Goal: Task Accomplishment & Management: Manage account settings

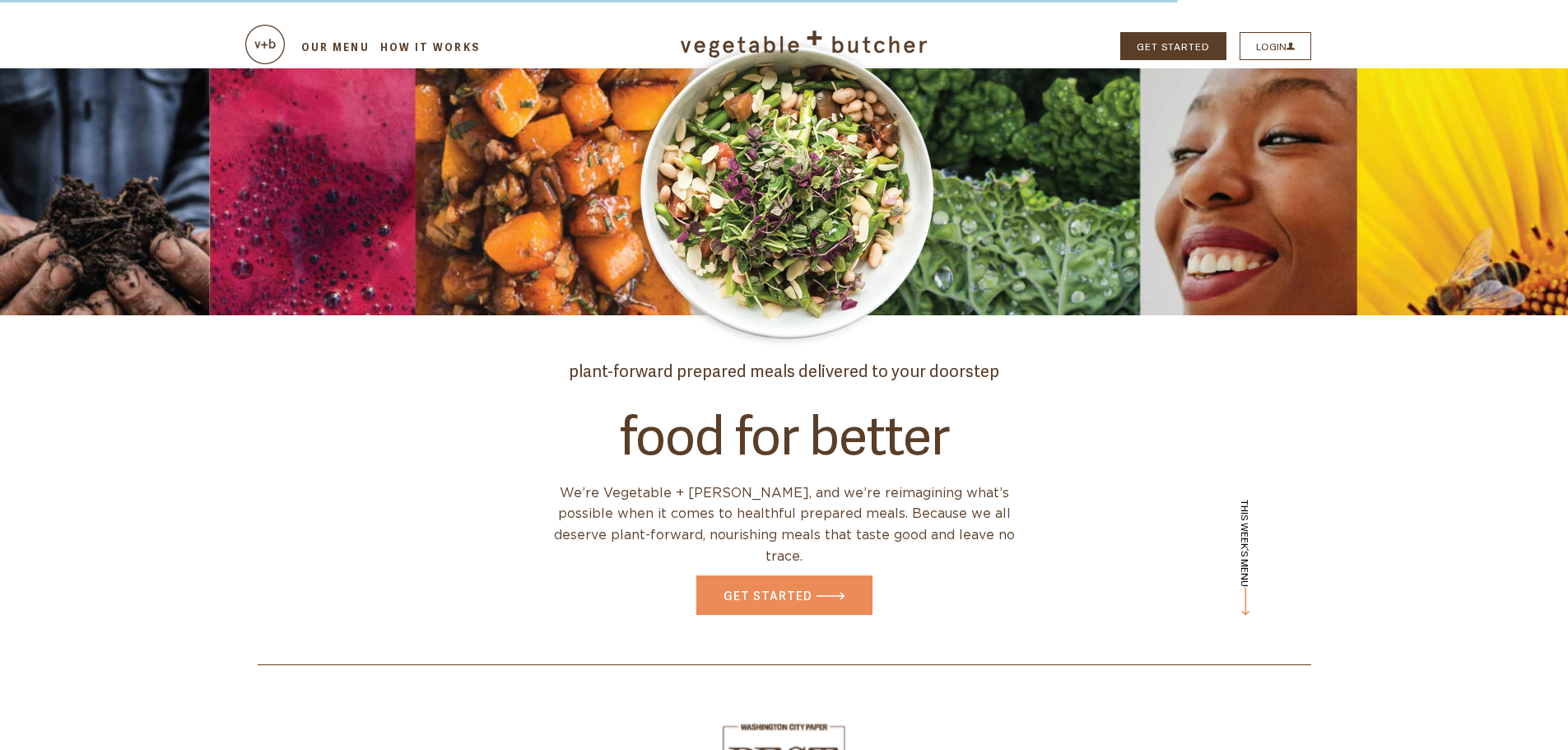
click at [1273, 51] on link "LOGIN" at bounding box center [1275, 46] width 71 height 28
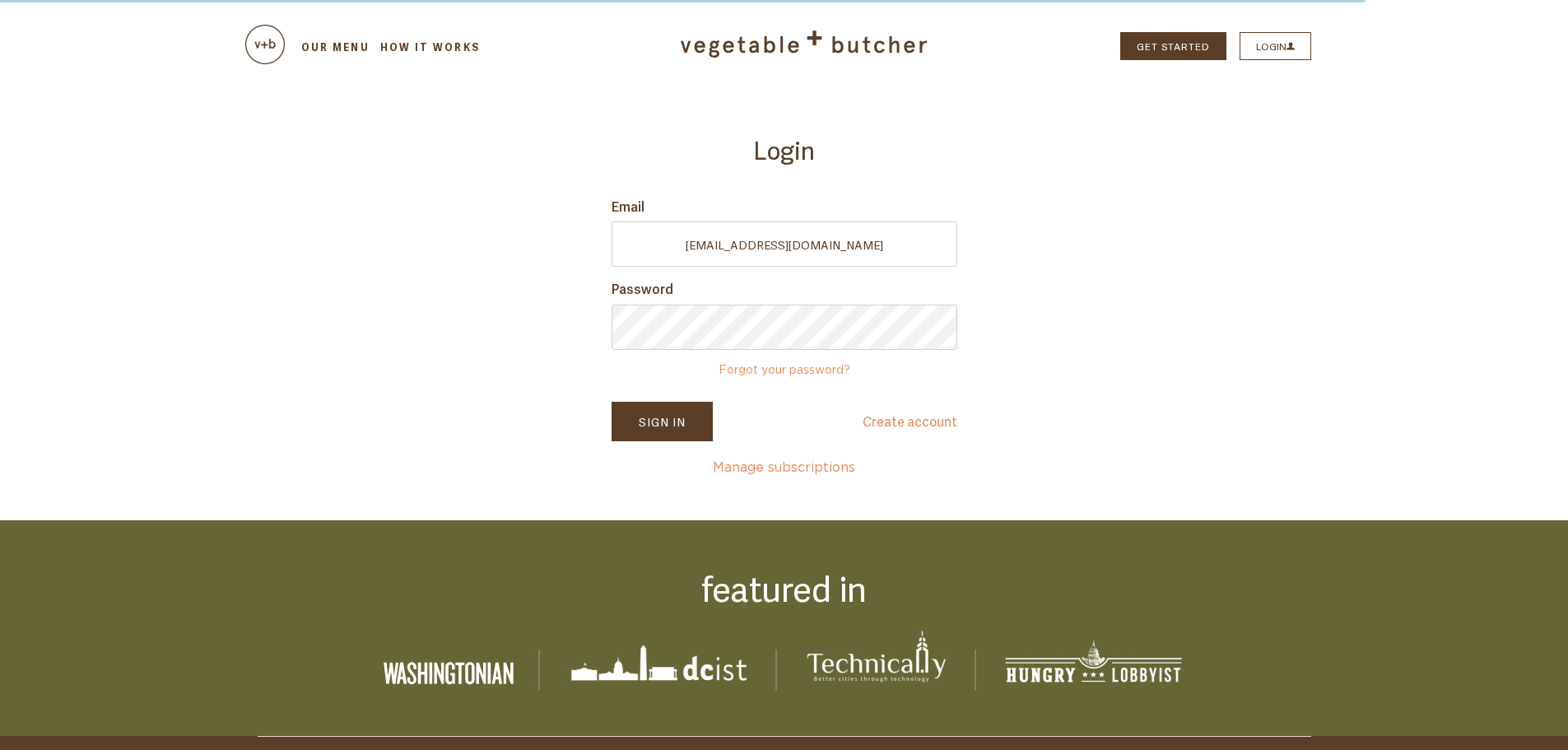
click at [692, 414] on button "Sign In" at bounding box center [663, 421] width 101 height 40
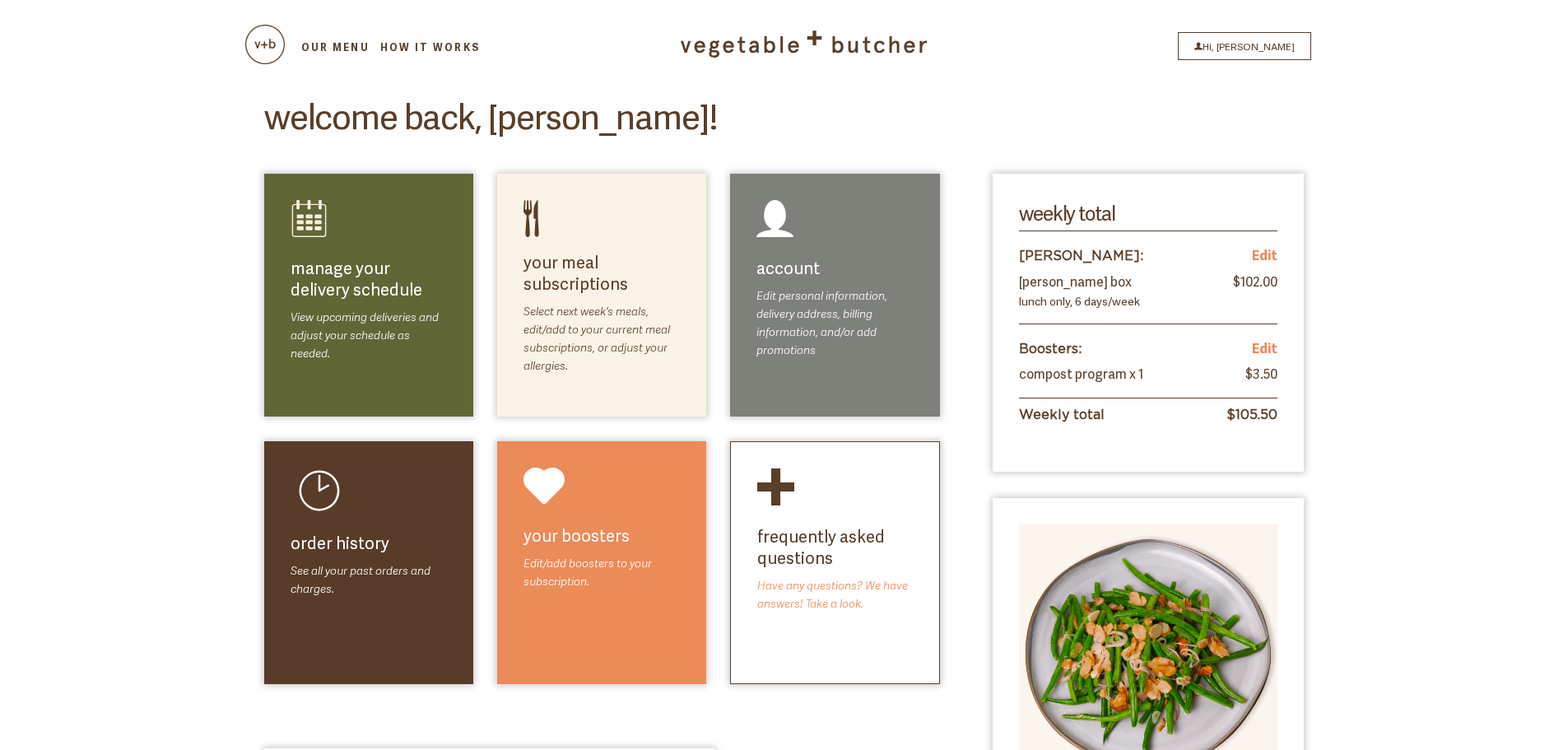
click at [607, 302] on link "select meals" at bounding box center [633, 297] width 93 height 20
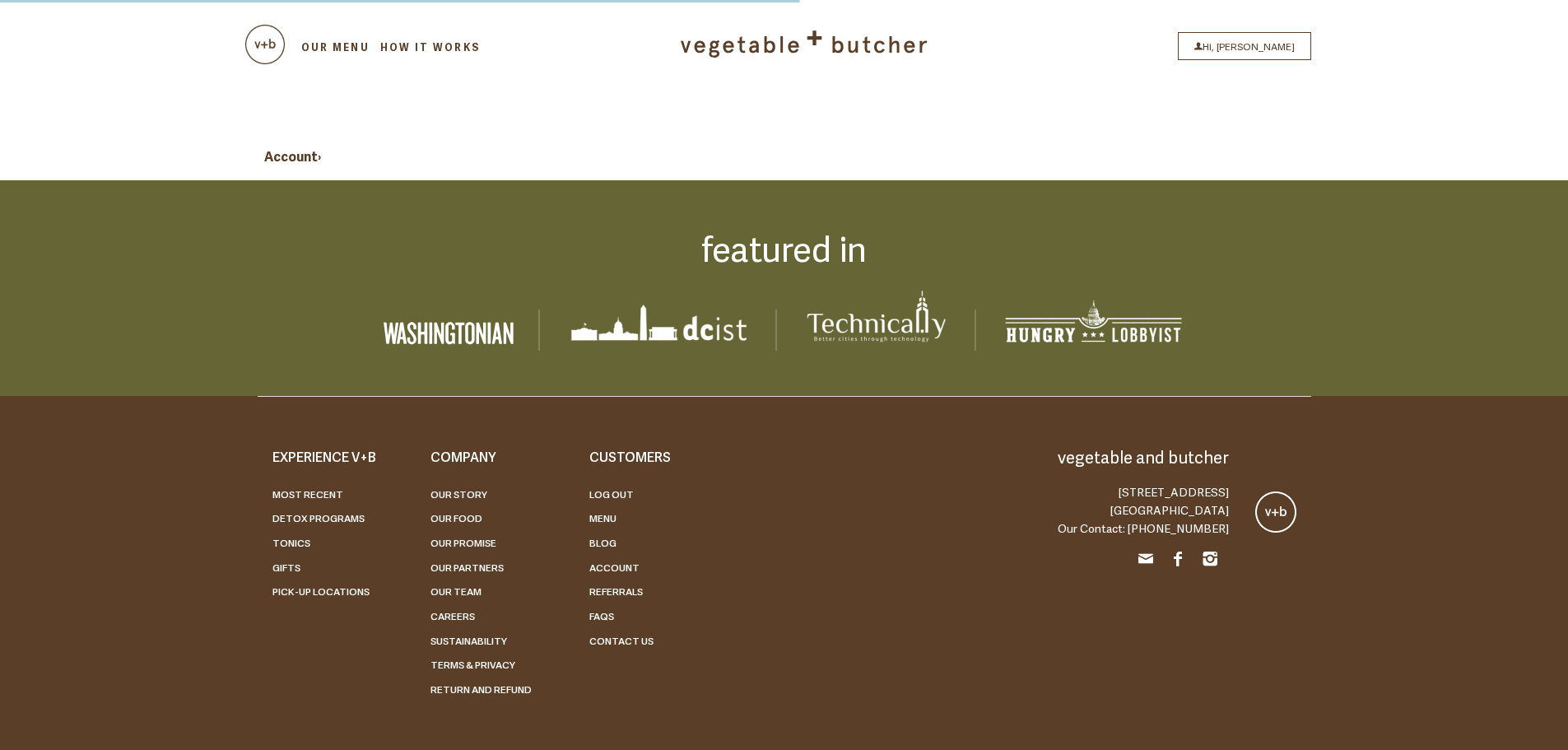
select select
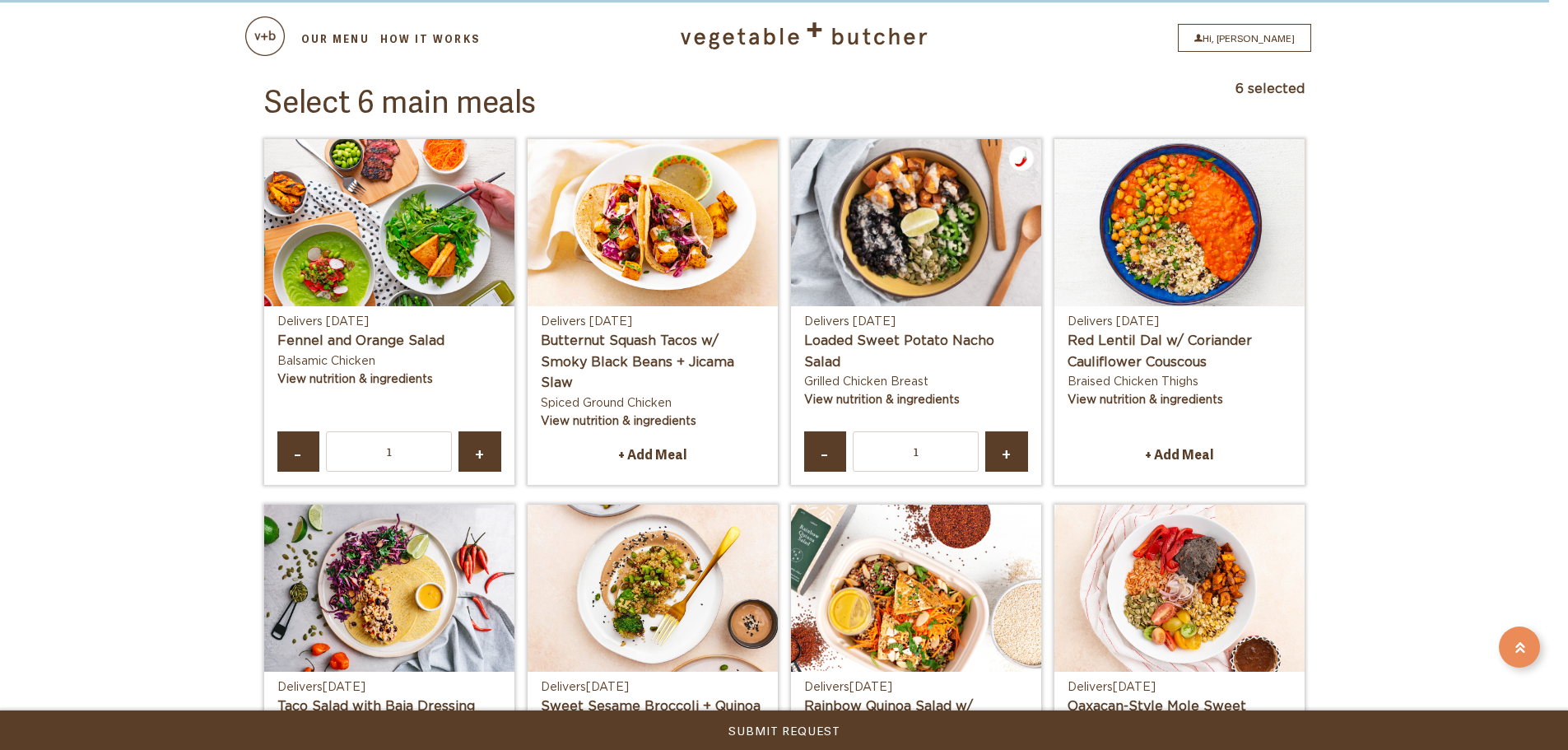
click at [314, 452] on link "-" at bounding box center [299, 451] width 43 height 40
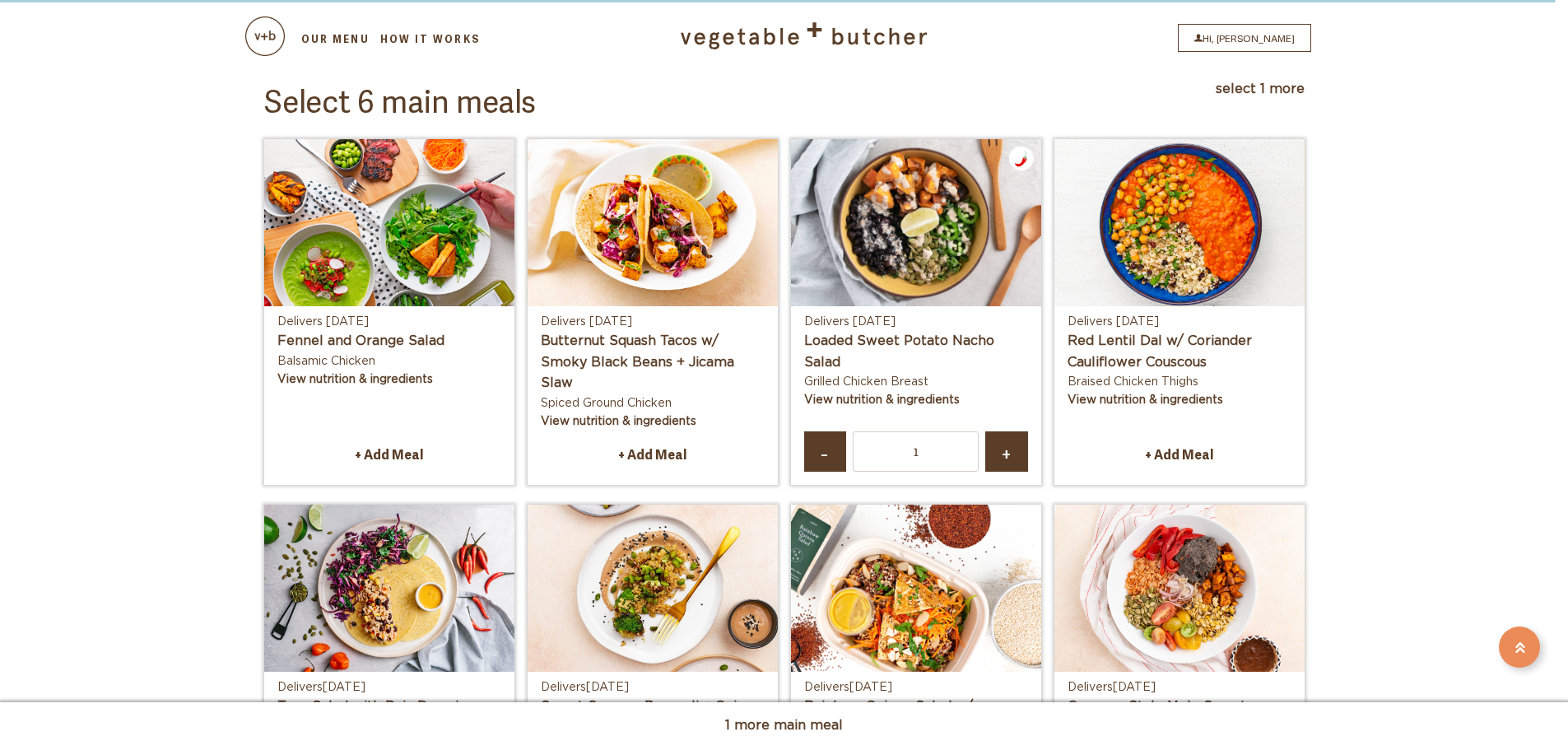
click at [663, 459] on link "+ Add Meal" at bounding box center [653, 454] width 224 height 34
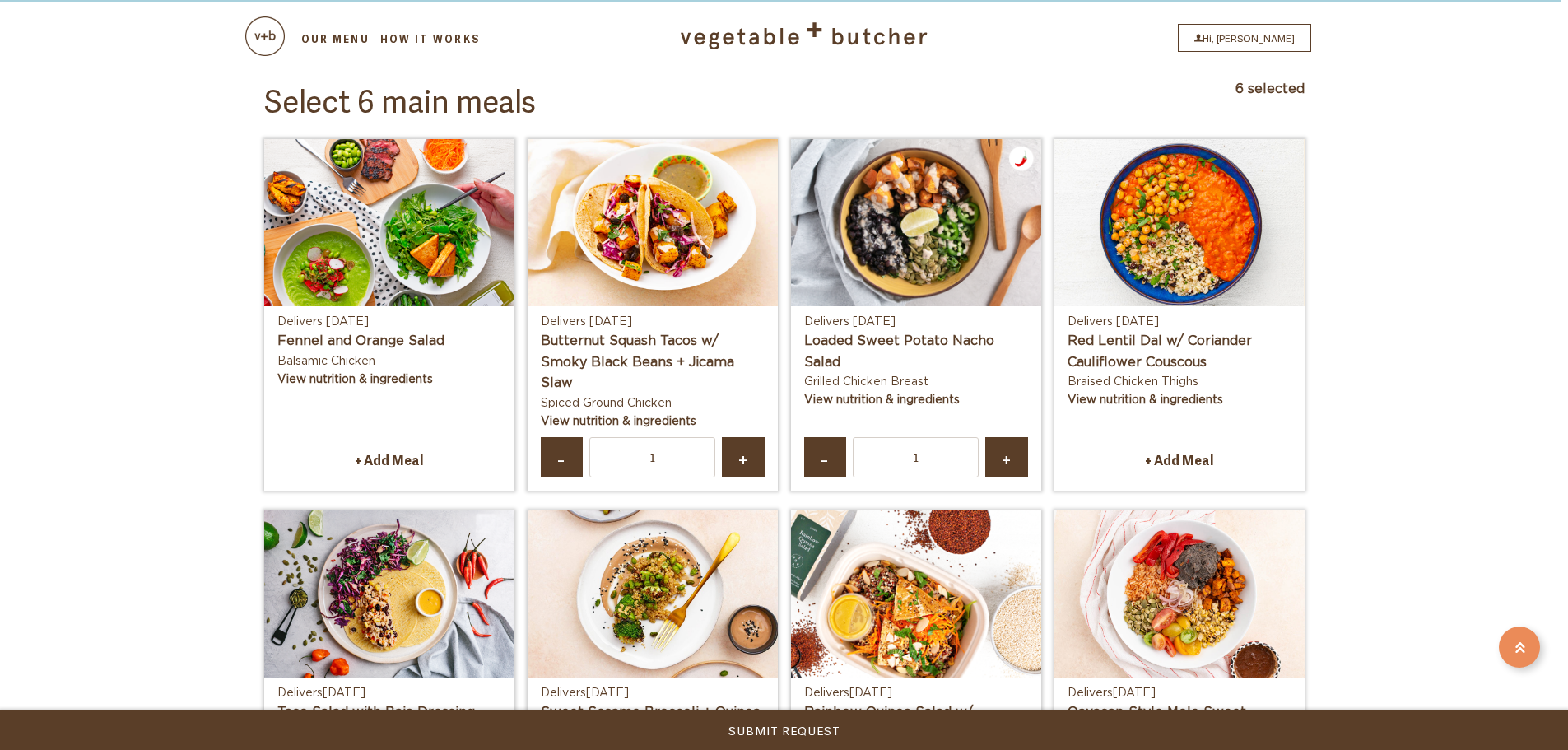
scroll to position [740, 0]
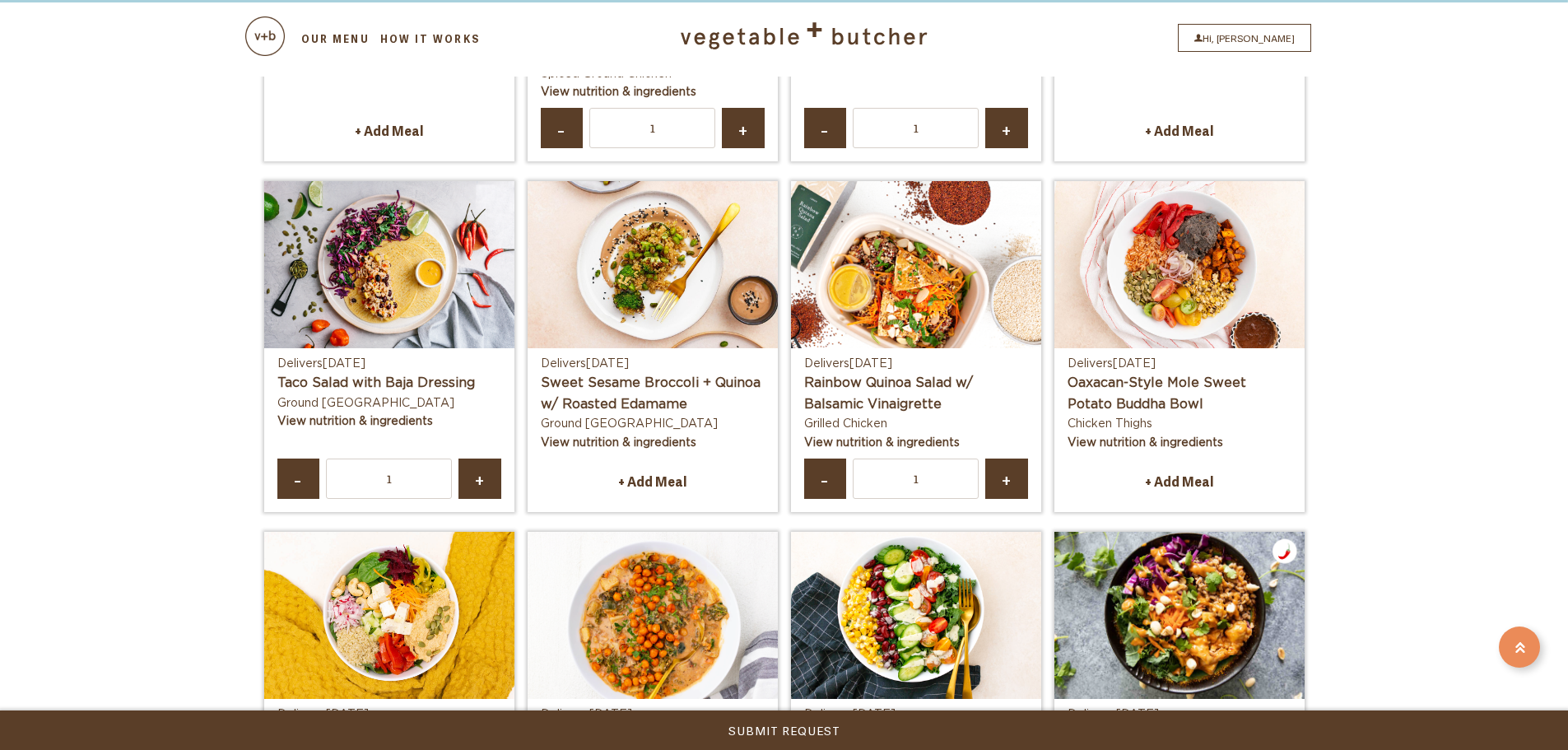
click at [829, 485] on link "-" at bounding box center [825, 478] width 43 height 40
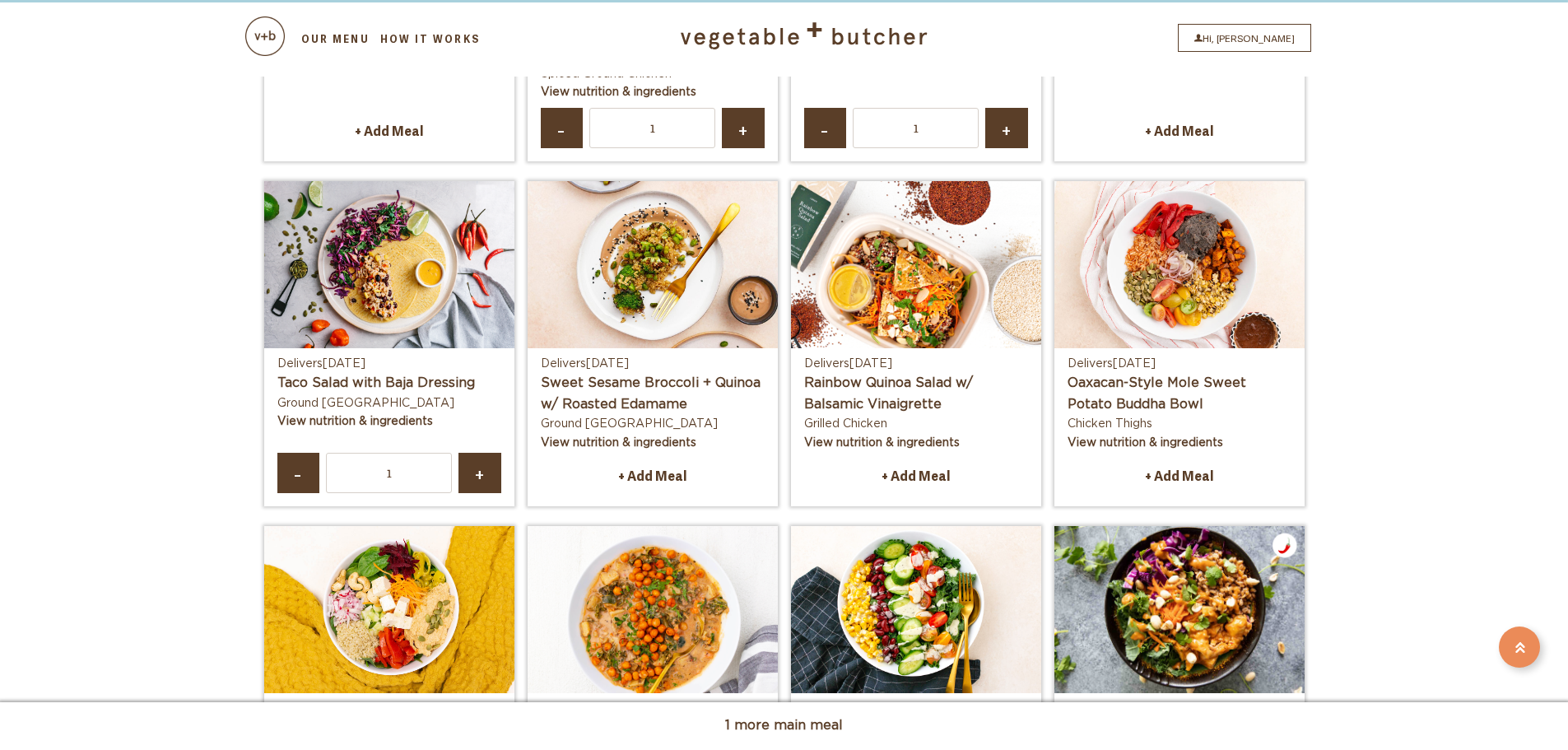
click at [1197, 468] on link "+ Add Meal" at bounding box center [1180, 475] width 224 height 34
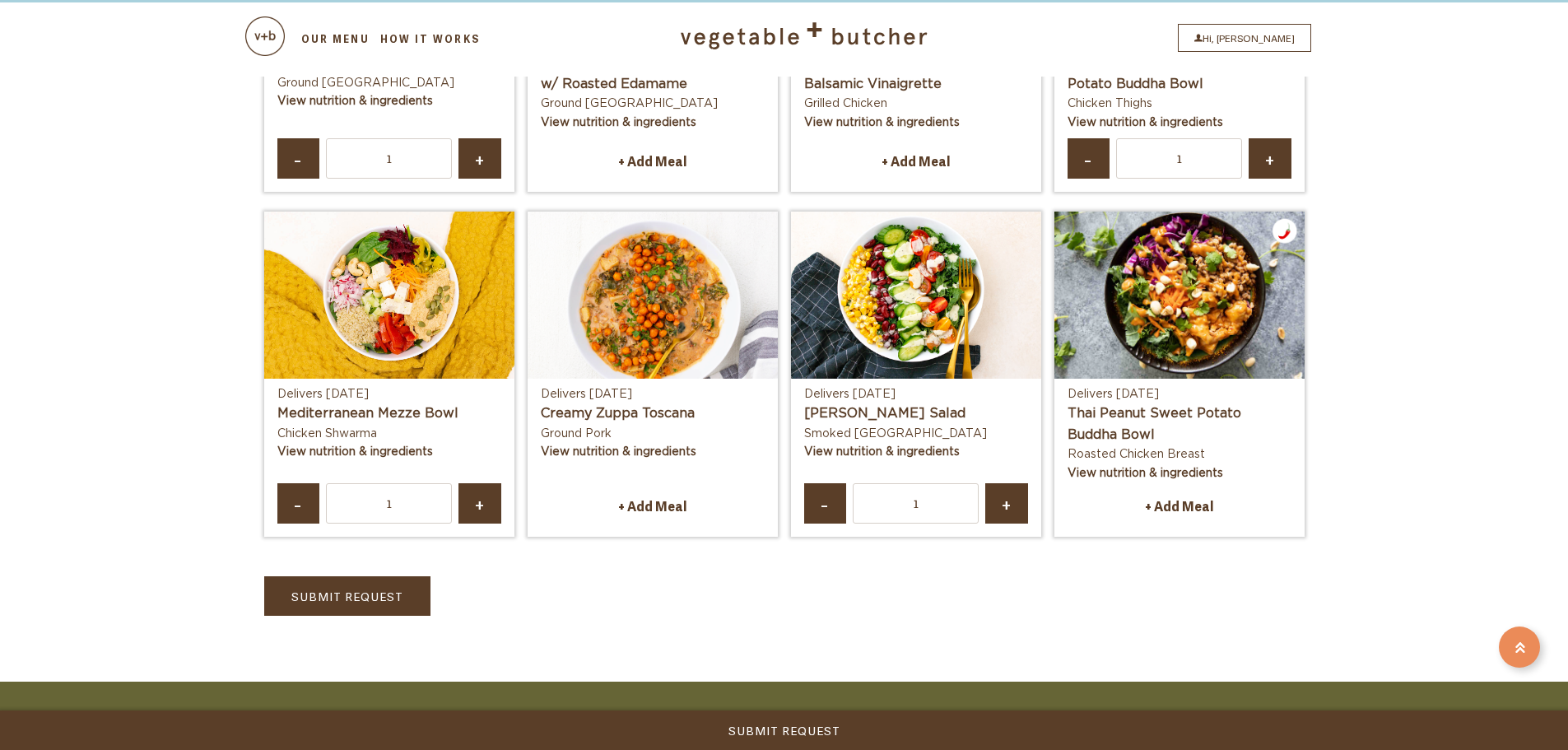
scroll to position [1070, 0]
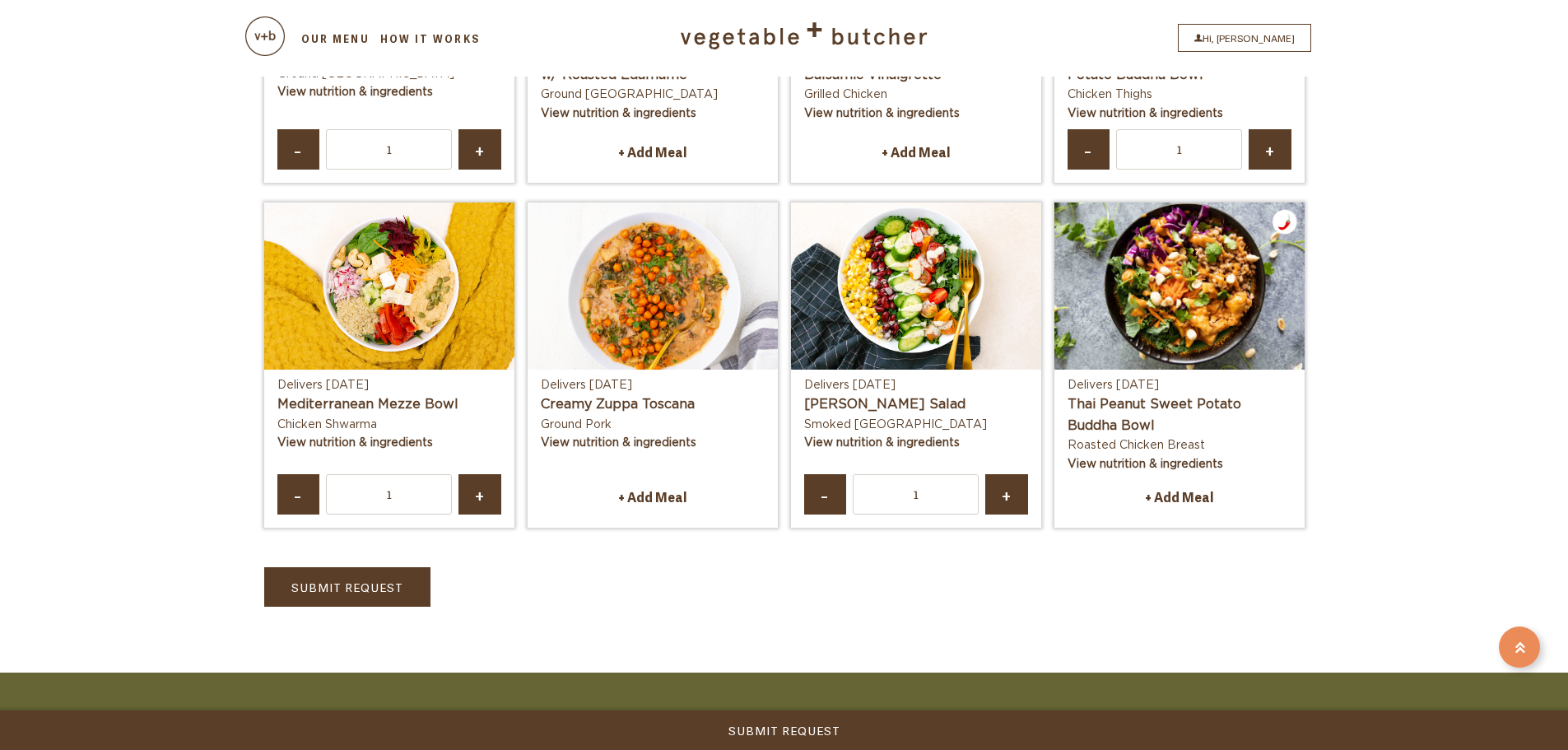
click at [839, 499] on link "-" at bounding box center [825, 493] width 43 height 40
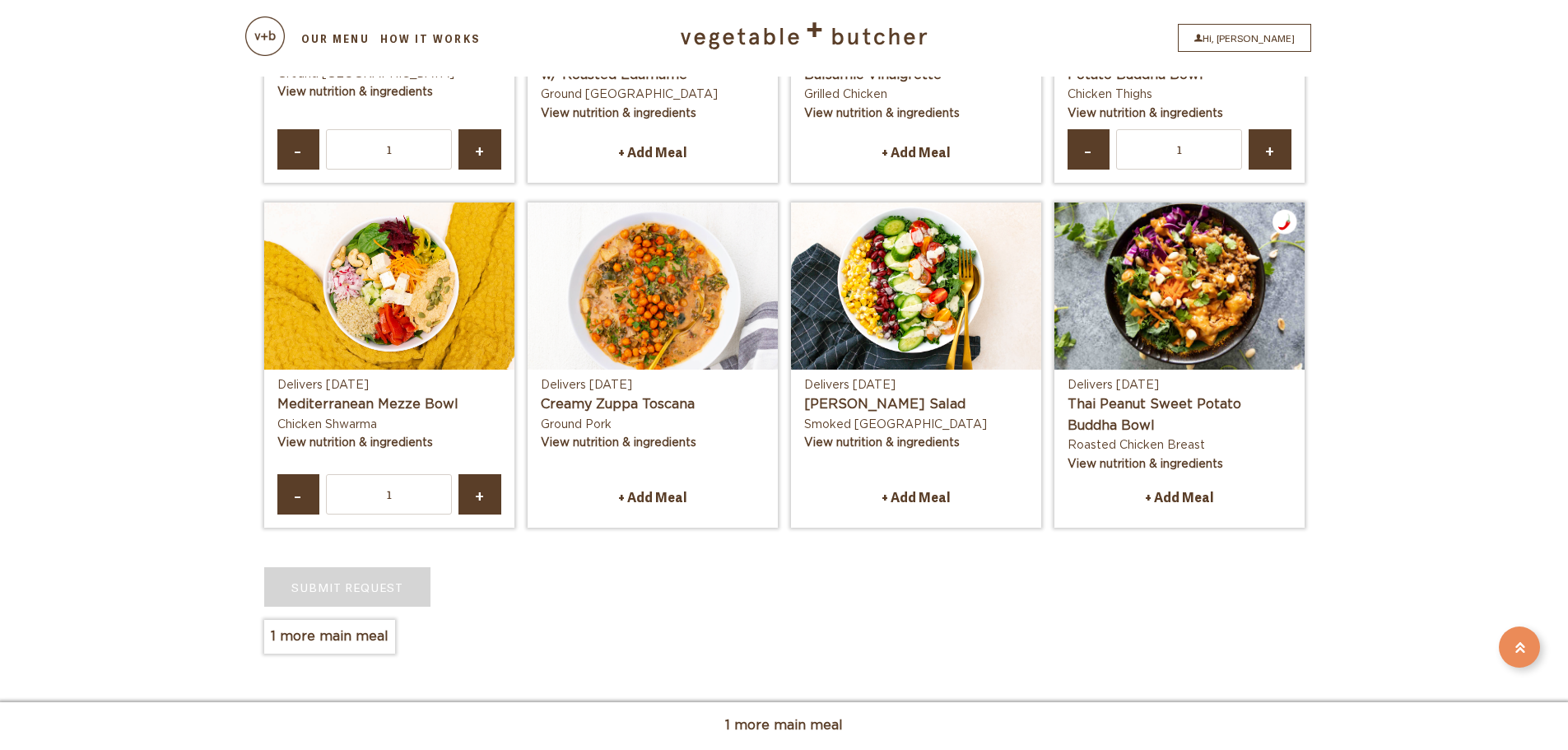
click at [1166, 465] on link "View nutrition & ingredients" at bounding box center [1145, 464] width 155 height 12
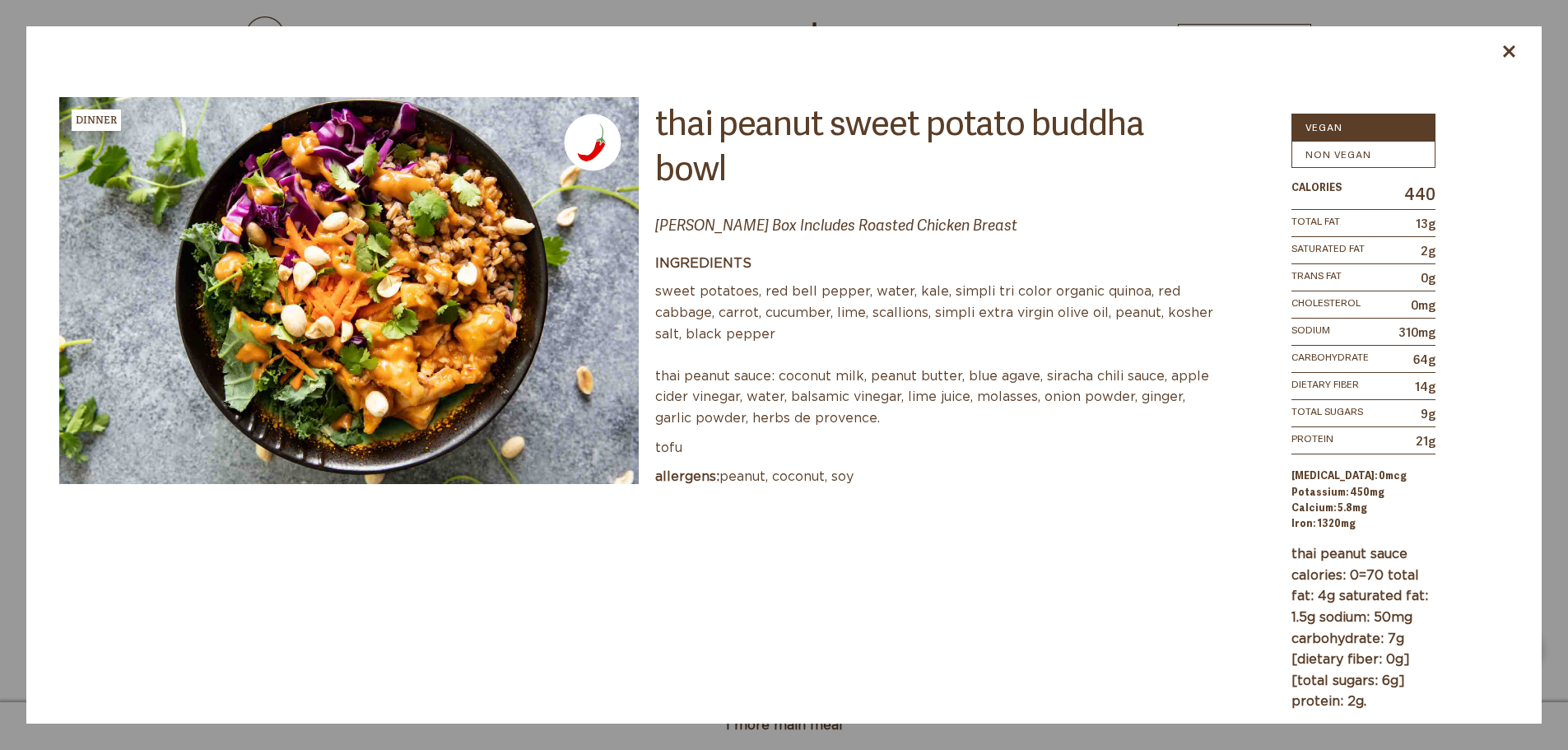
click at [1508, 50] on icon at bounding box center [1509, 51] width 13 height 13
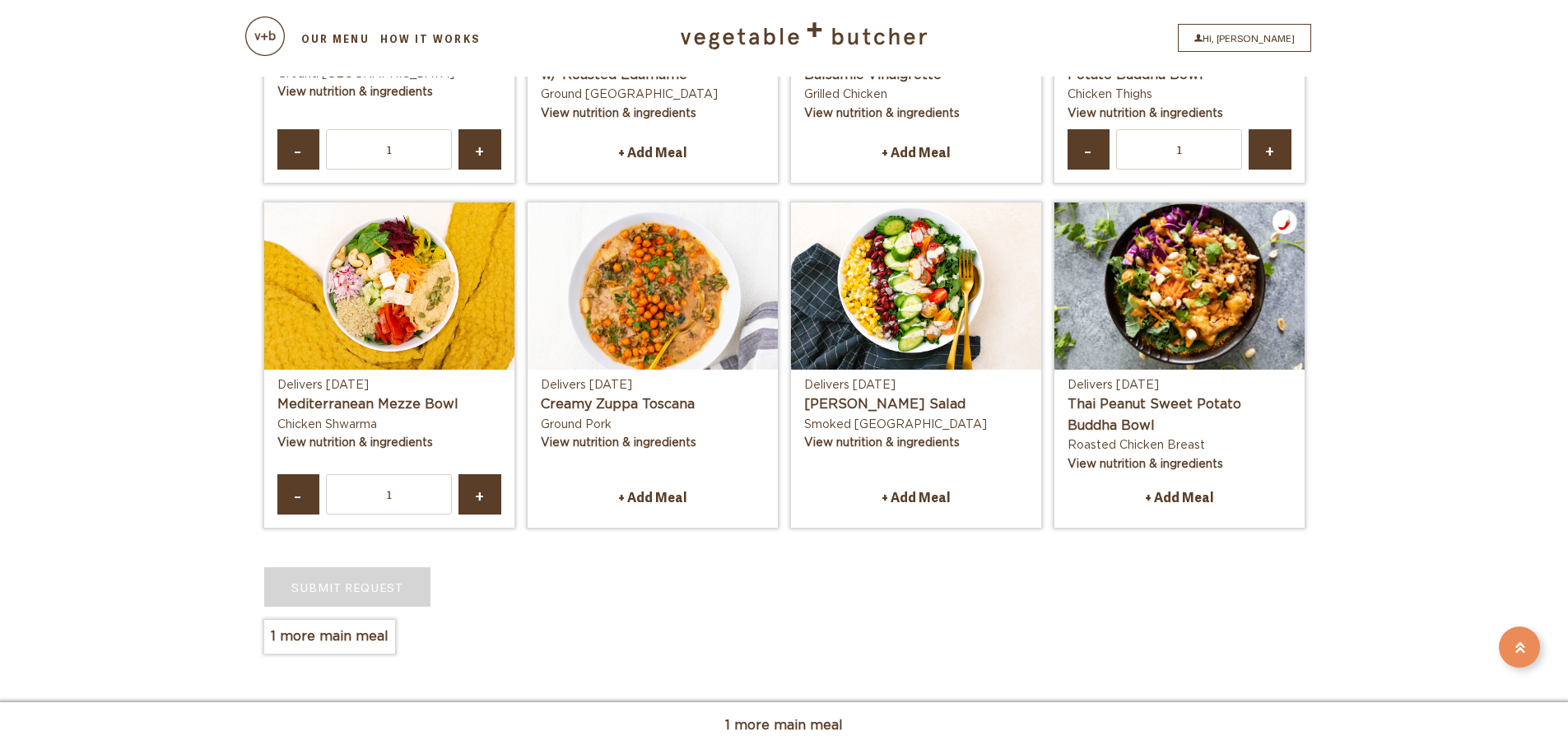
click at [643, 493] on link "+ Add Meal" at bounding box center [653, 496] width 224 height 34
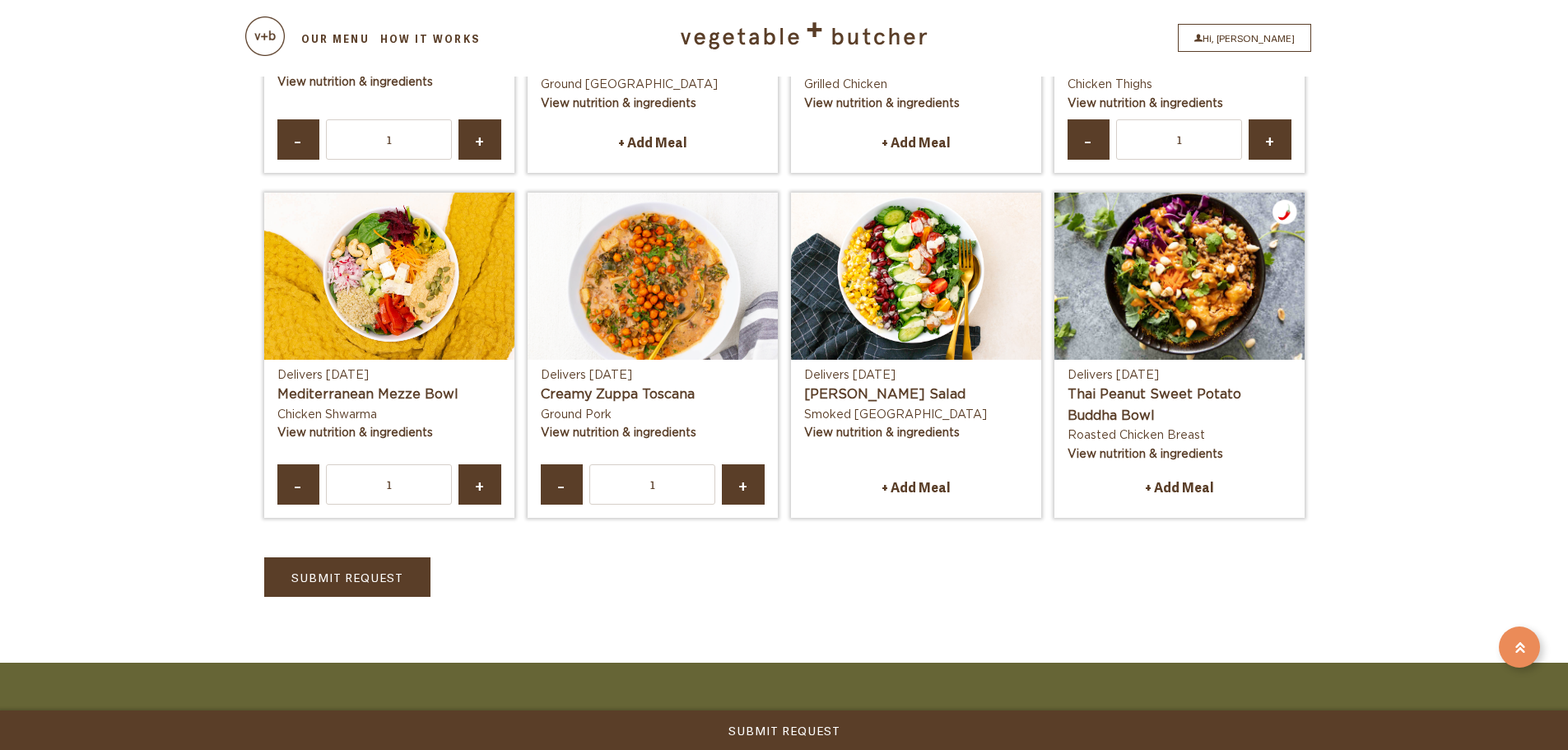
scroll to position [1235, 0]
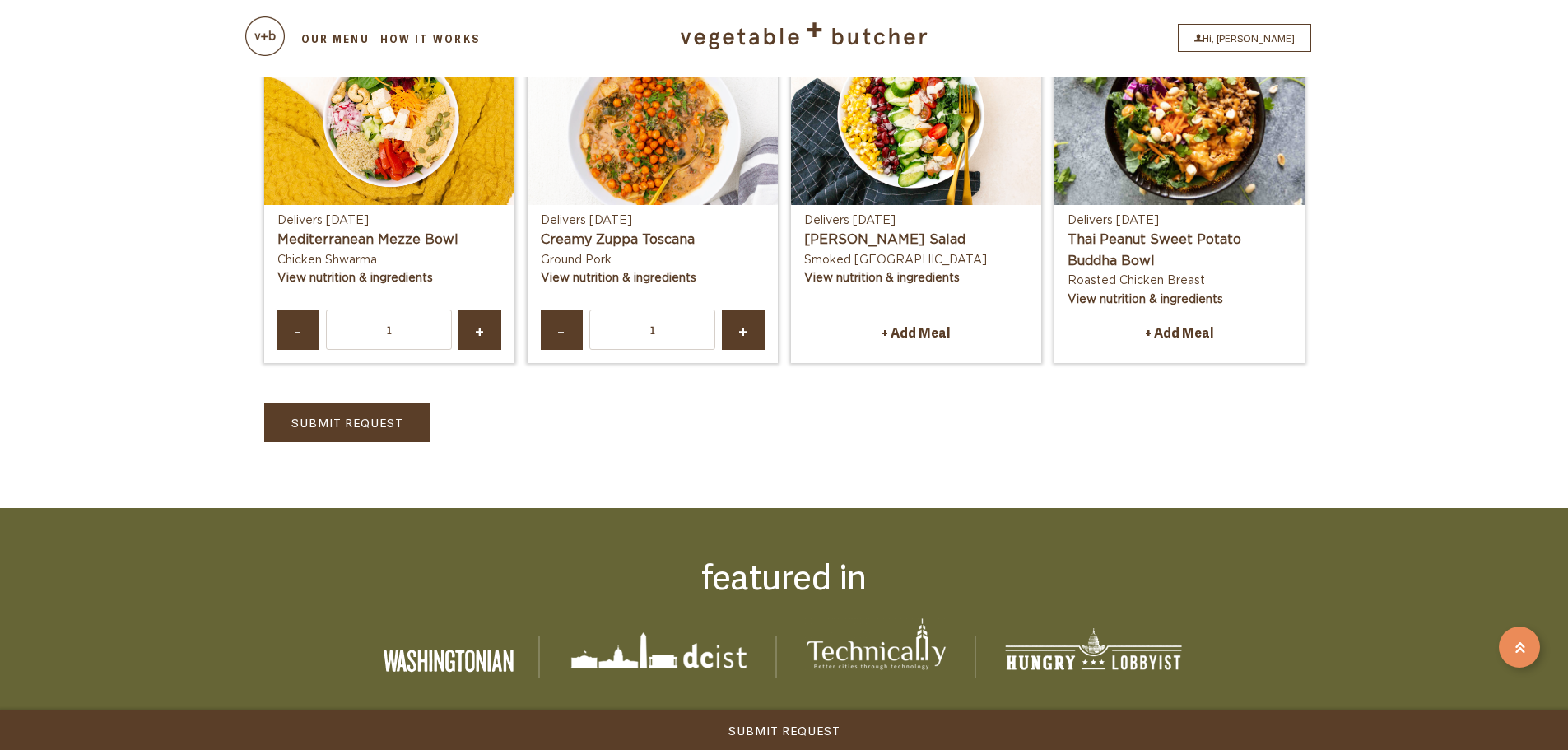
click at [345, 421] on link "Submit Request" at bounding box center [347, 422] width 166 height 40
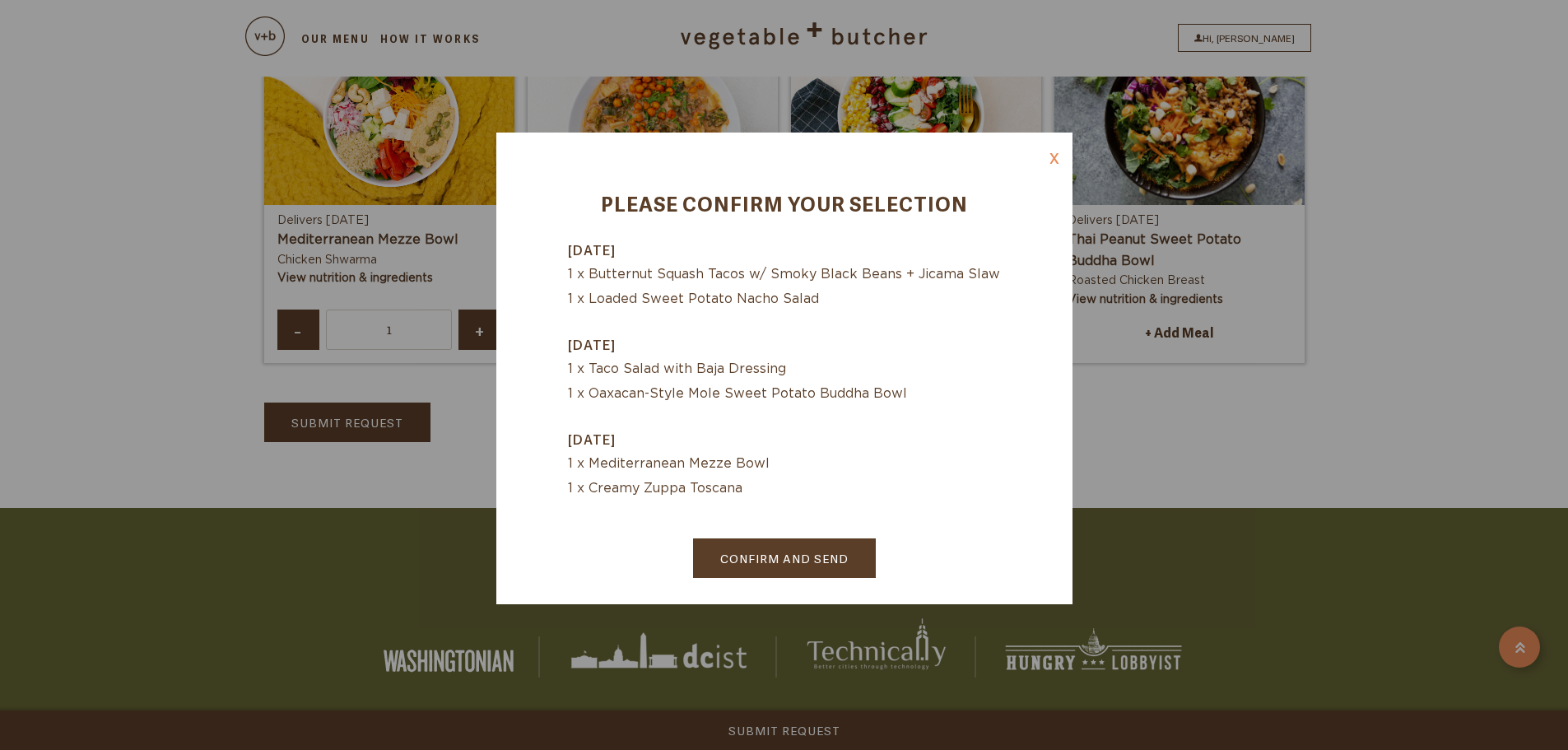
click at [831, 560] on link "Confirm and Send" at bounding box center [784, 558] width 182 height 40
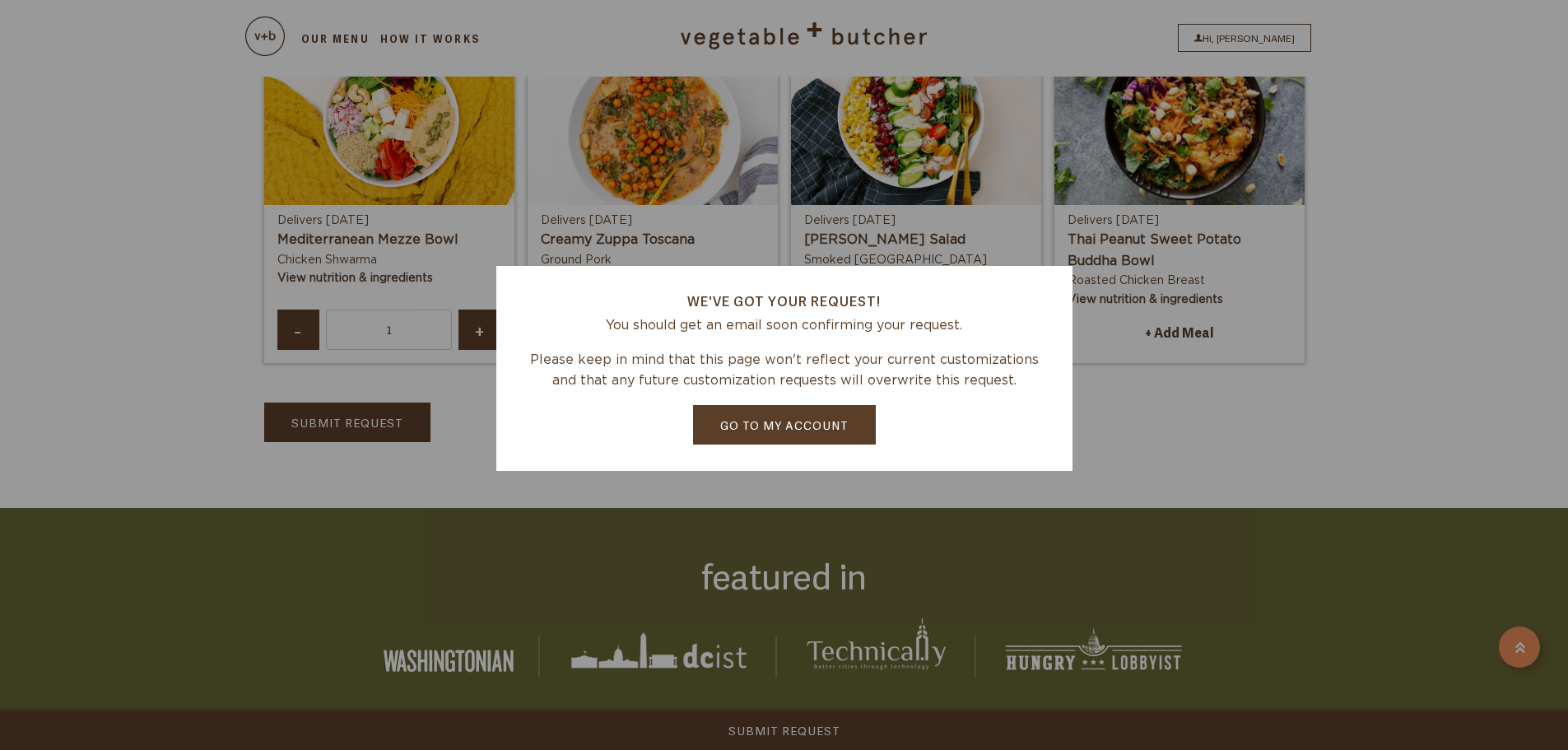
click at [790, 440] on link "Go to my account" at bounding box center [784, 424] width 182 height 40
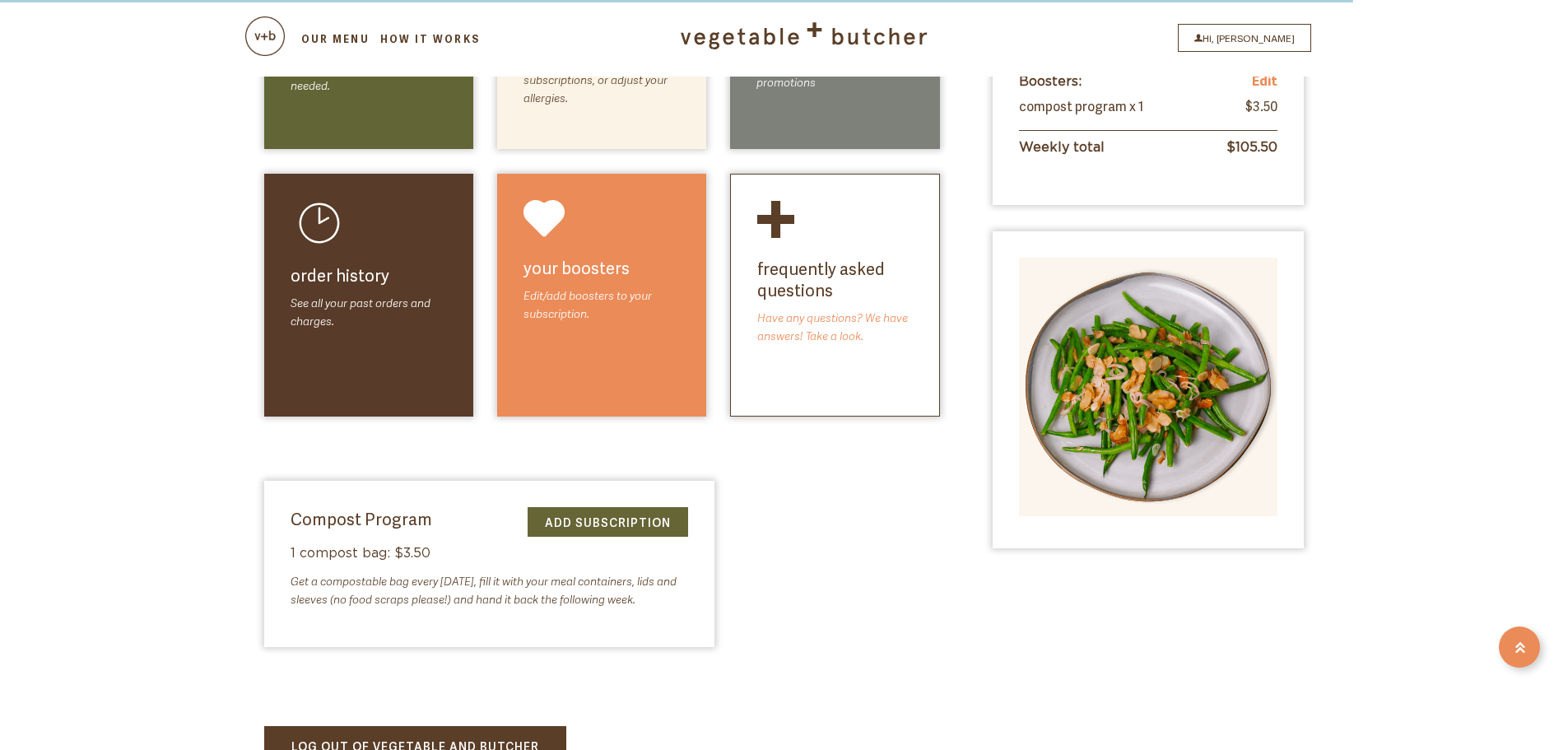
scroll to position [412, 0]
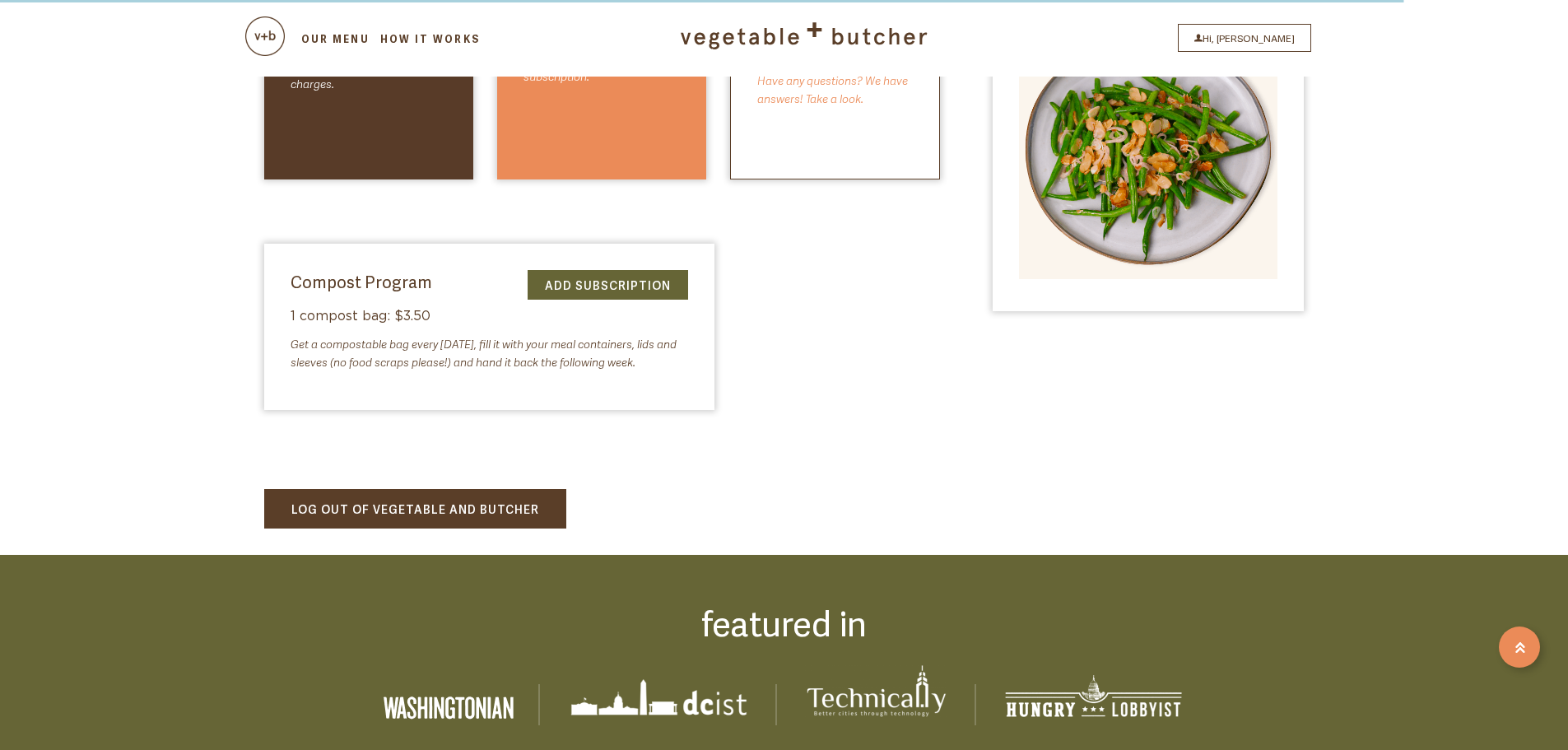
click at [487, 509] on link "LOG OUT OF VEGETABLE AND BUTCHER" at bounding box center [416, 508] width 302 height 40
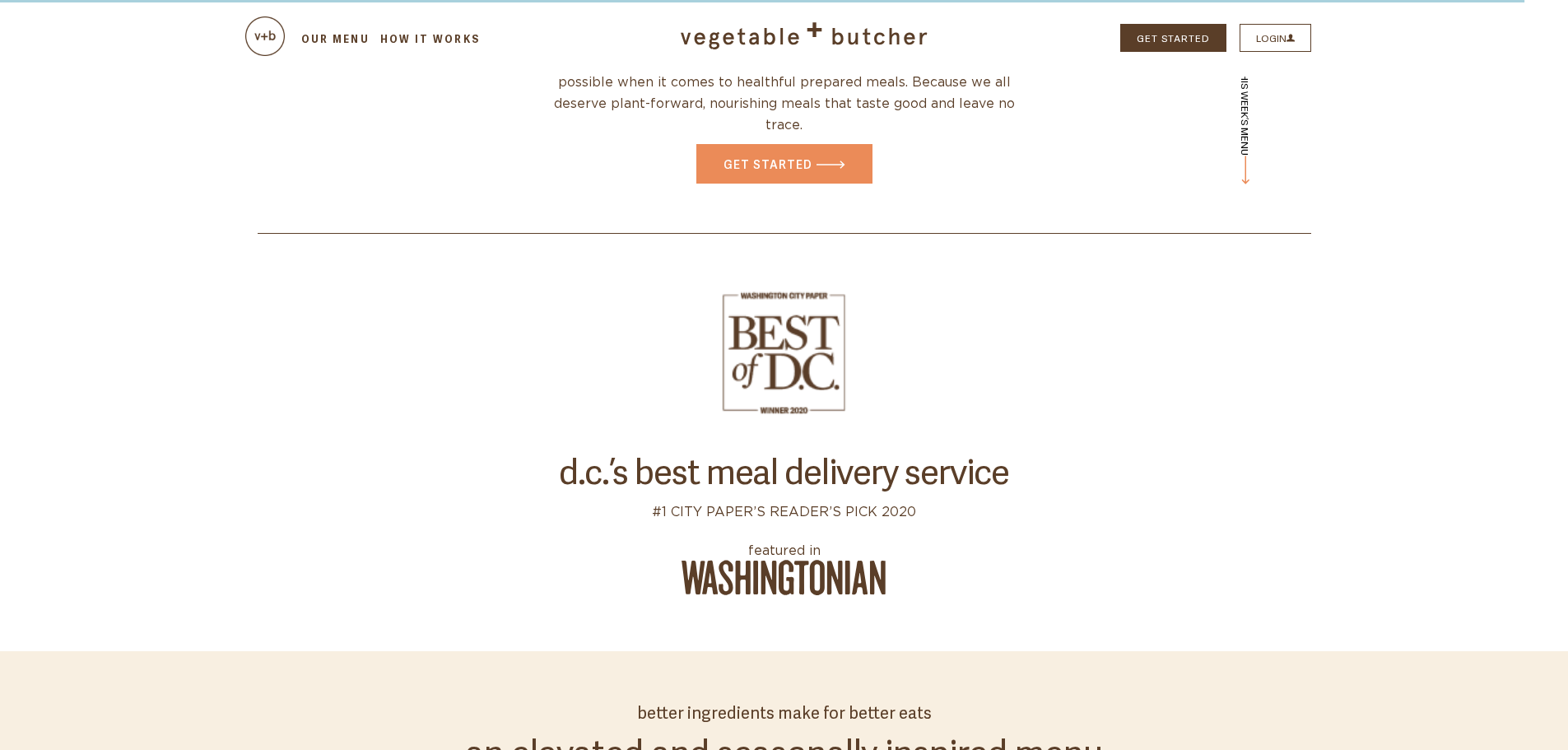
scroll to position [165, 0]
